Goal: Task Accomplishment & Management: Use online tool/utility

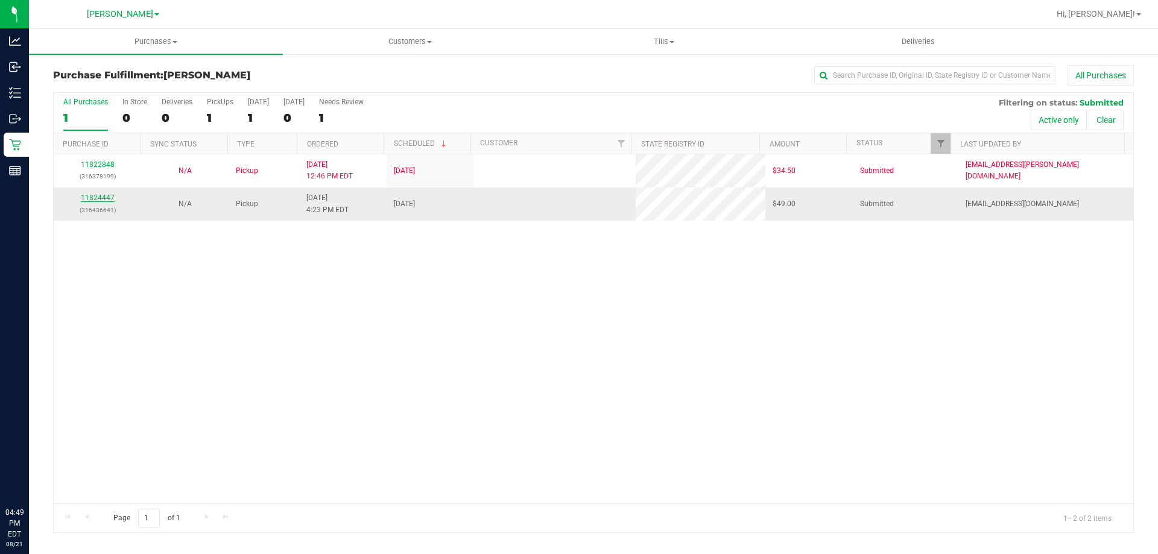
click at [98, 198] on link "11824447" at bounding box center [98, 198] width 34 height 8
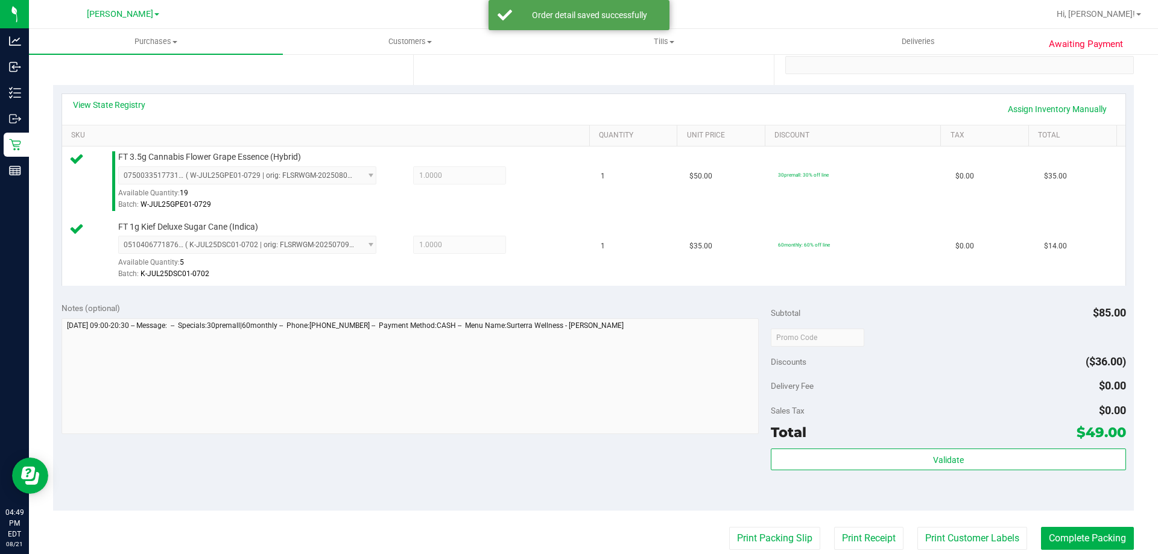
scroll to position [335, 0]
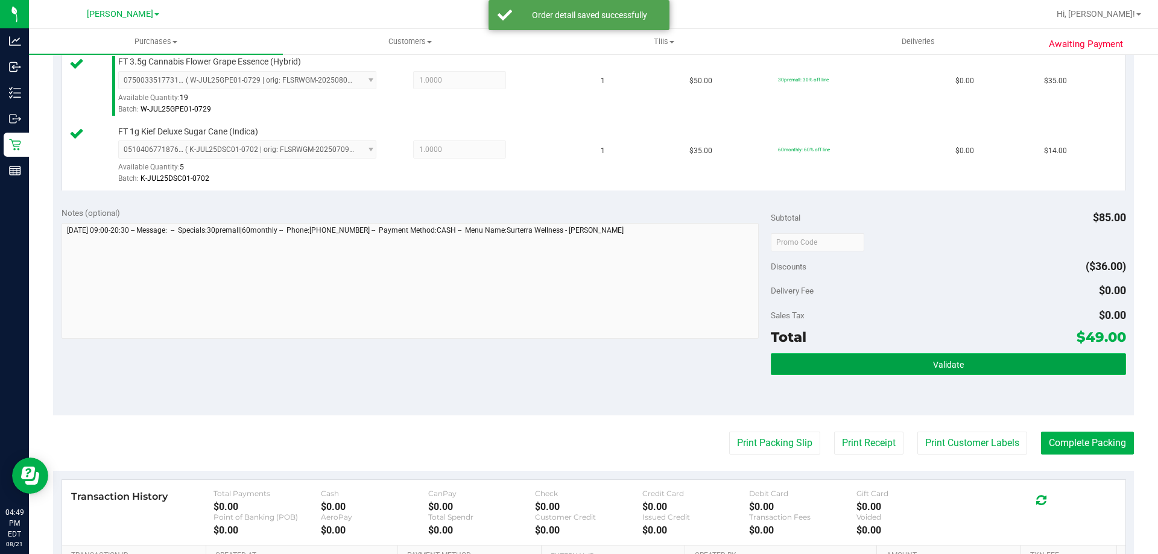
click at [889, 356] on button "Validate" at bounding box center [948, 365] width 355 height 22
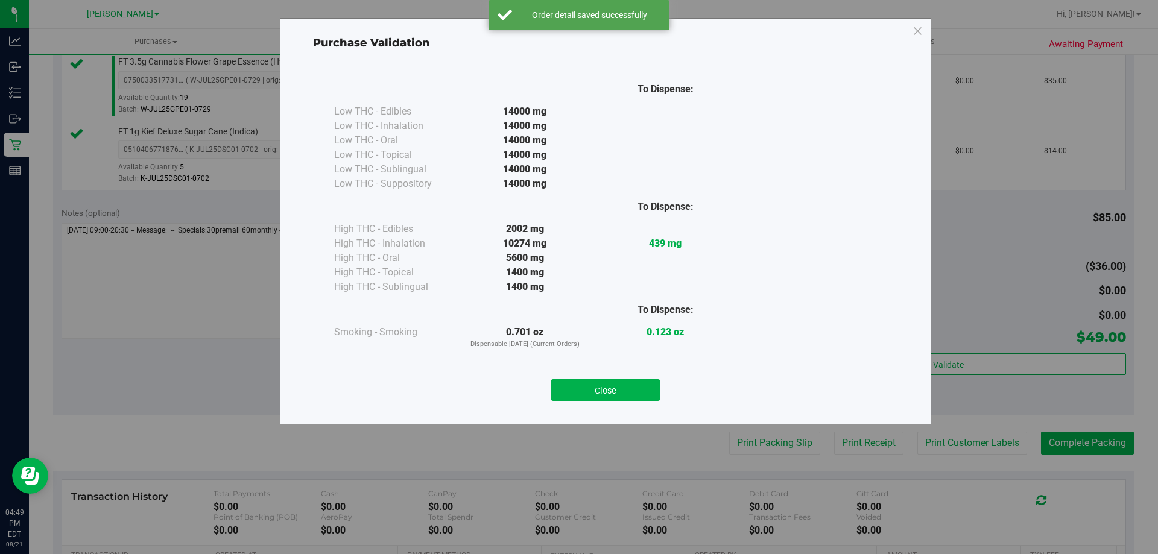
click at [748, 442] on div "Purchase Validation To Dispense: Low THC - Edibles 14000 mg" at bounding box center [583, 277] width 1167 height 554
click at [599, 393] on button "Close" at bounding box center [606, 391] width 110 height 22
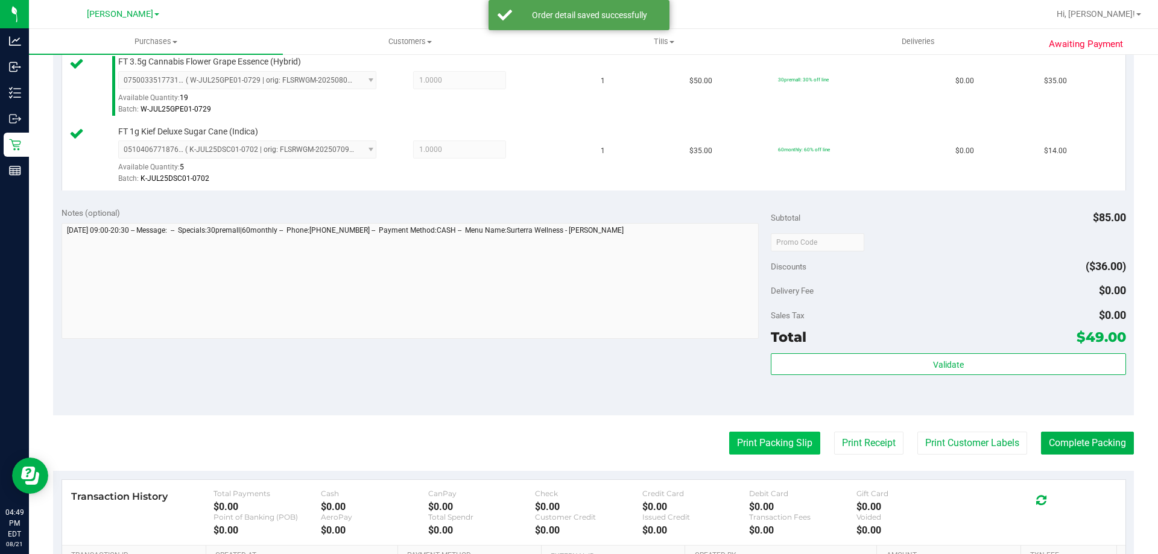
click at [765, 449] on button "Print Packing Slip" at bounding box center [774, 443] width 91 height 23
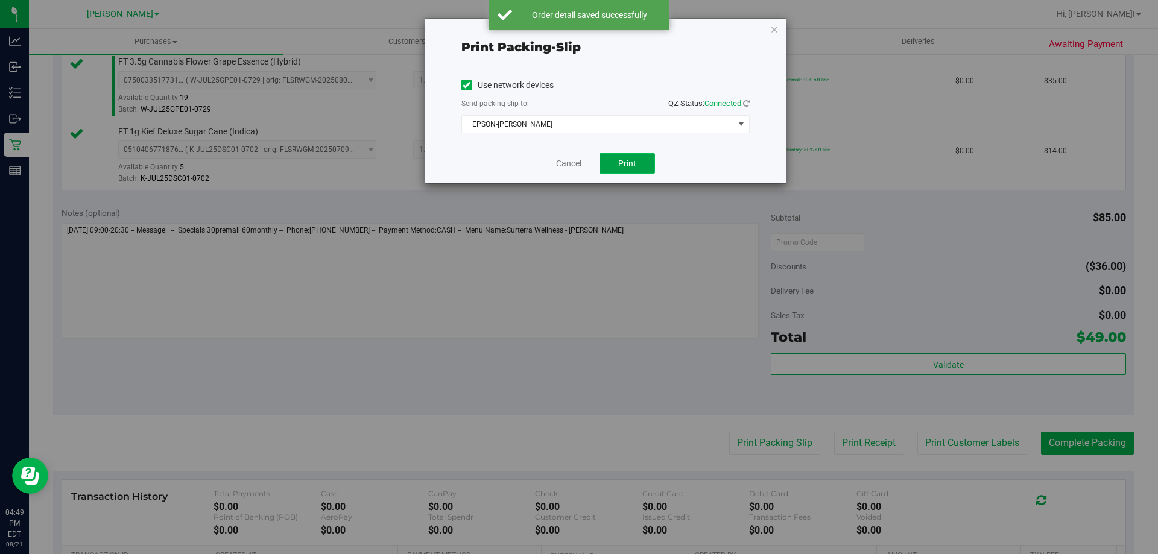
click at [627, 157] on button "Print" at bounding box center [628, 163] width 56 height 21
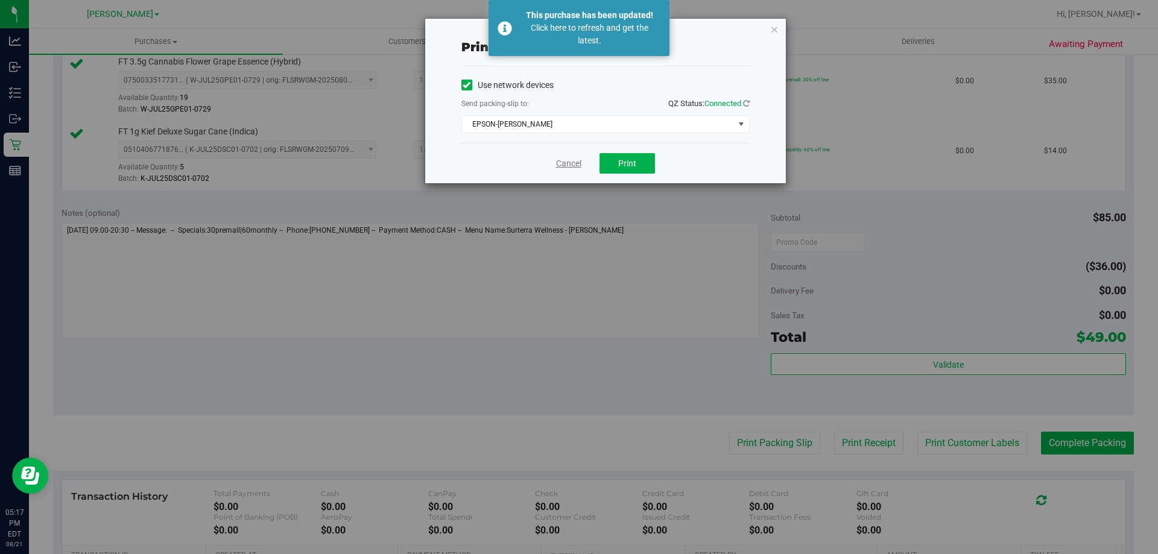
click at [575, 161] on link "Cancel" at bounding box center [568, 163] width 25 height 13
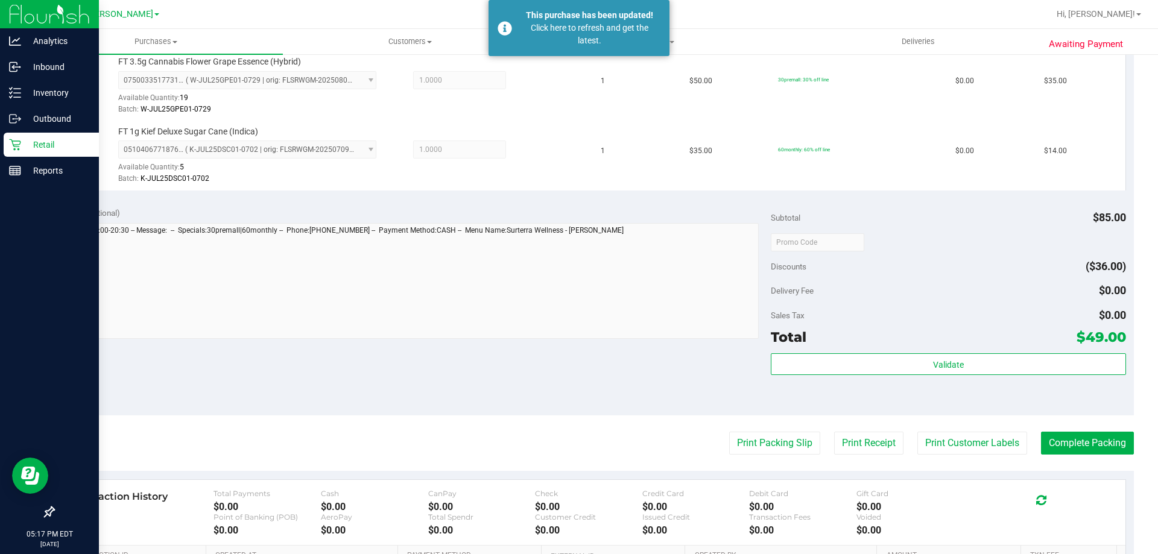
click at [24, 139] on p "Retail" at bounding box center [57, 145] width 72 height 14
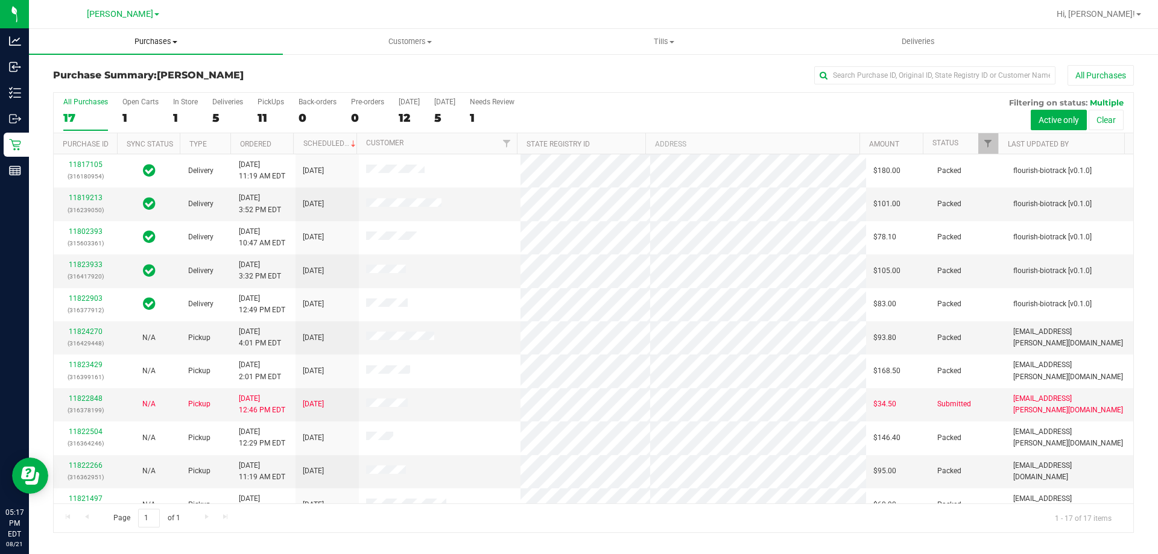
click at [154, 42] on span "Purchases" at bounding box center [156, 41] width 254 height 11
click at [81, 90] on span "Fulfillment" at bounding box center [66, 87] width 75 height 10
